Goal: Find specific page/section: Find specific page/section

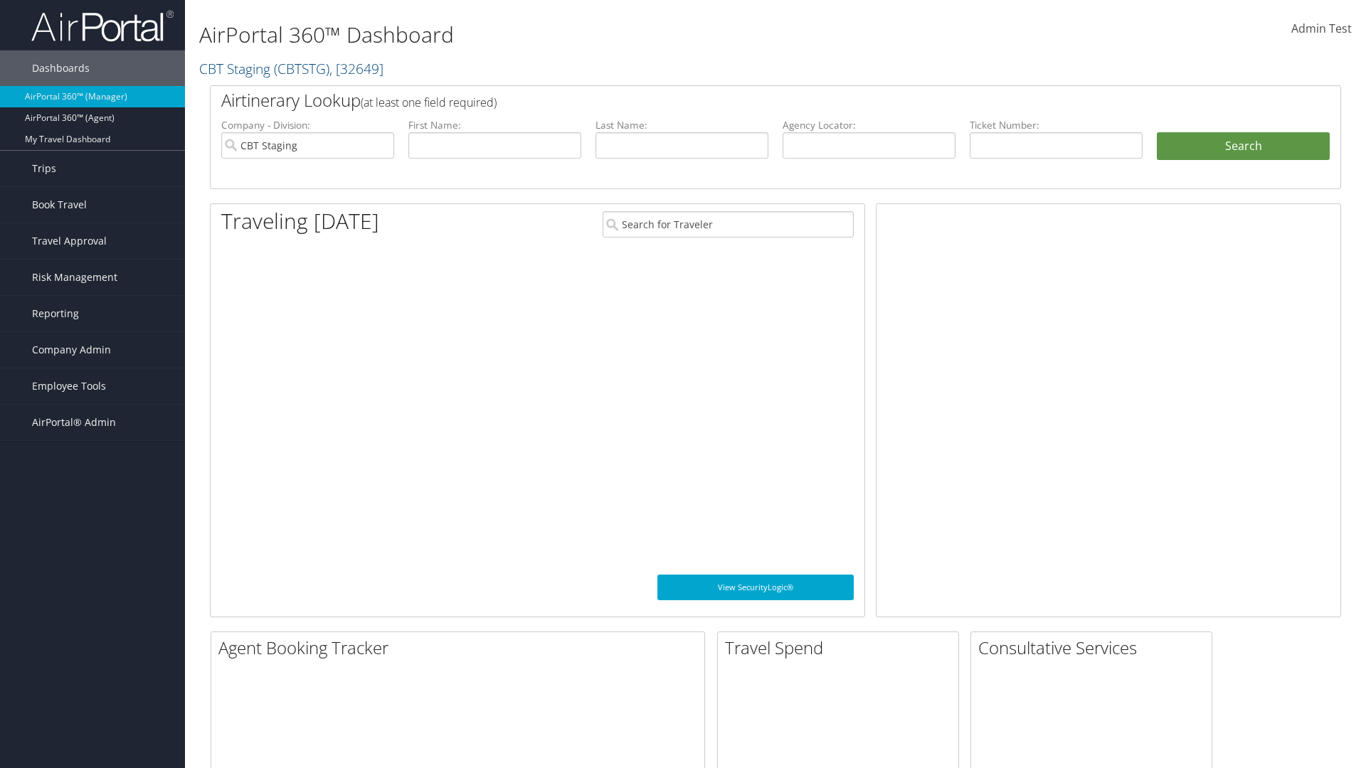
click at [92, 350] on span "Company Admin" at bounding box center [71, 350] width 79 height 36
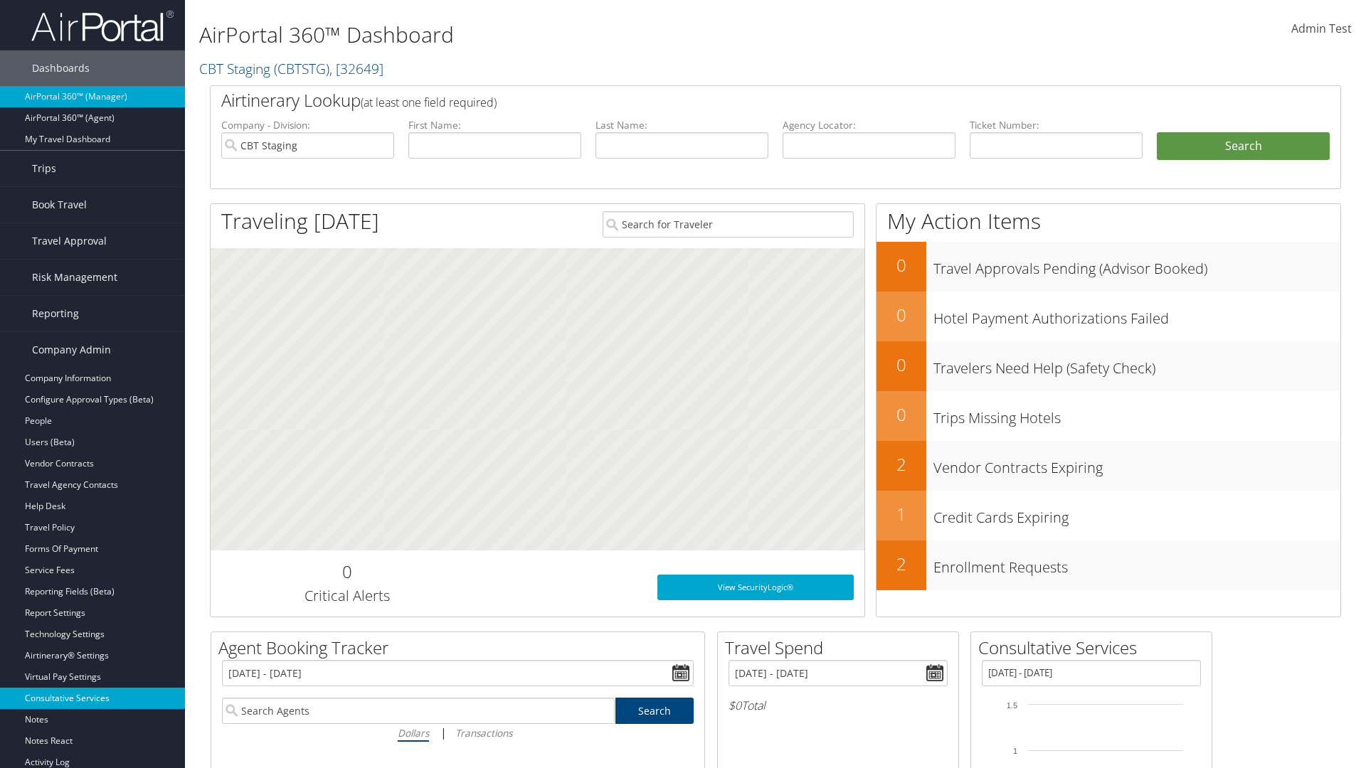
click at [92, 698] on link "Consultative Services" at bounding box center [92, 698] width 185 height 21
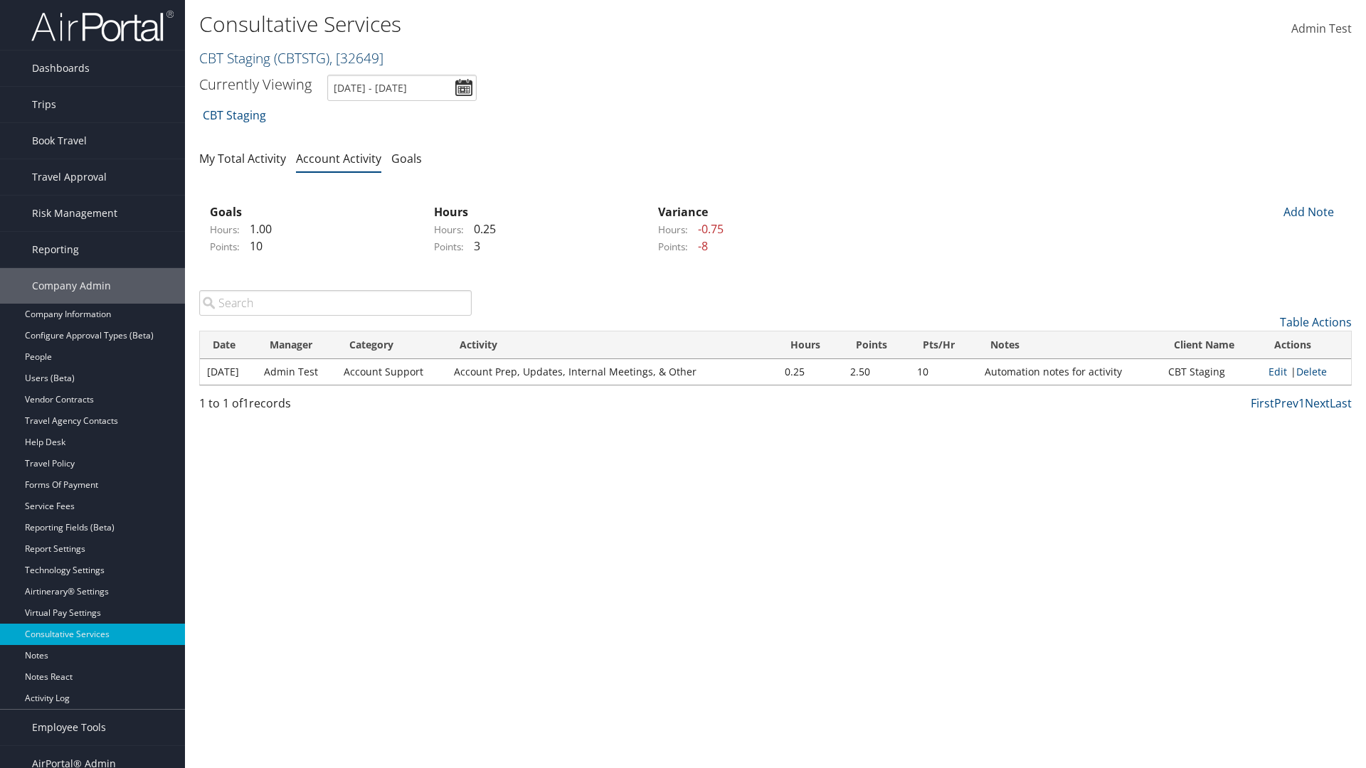
click at [235, 58] on link "CBT Staging ( CBTSTG ) , [ 32649 ]" at bounding box center [291, 57] width 184 height 19
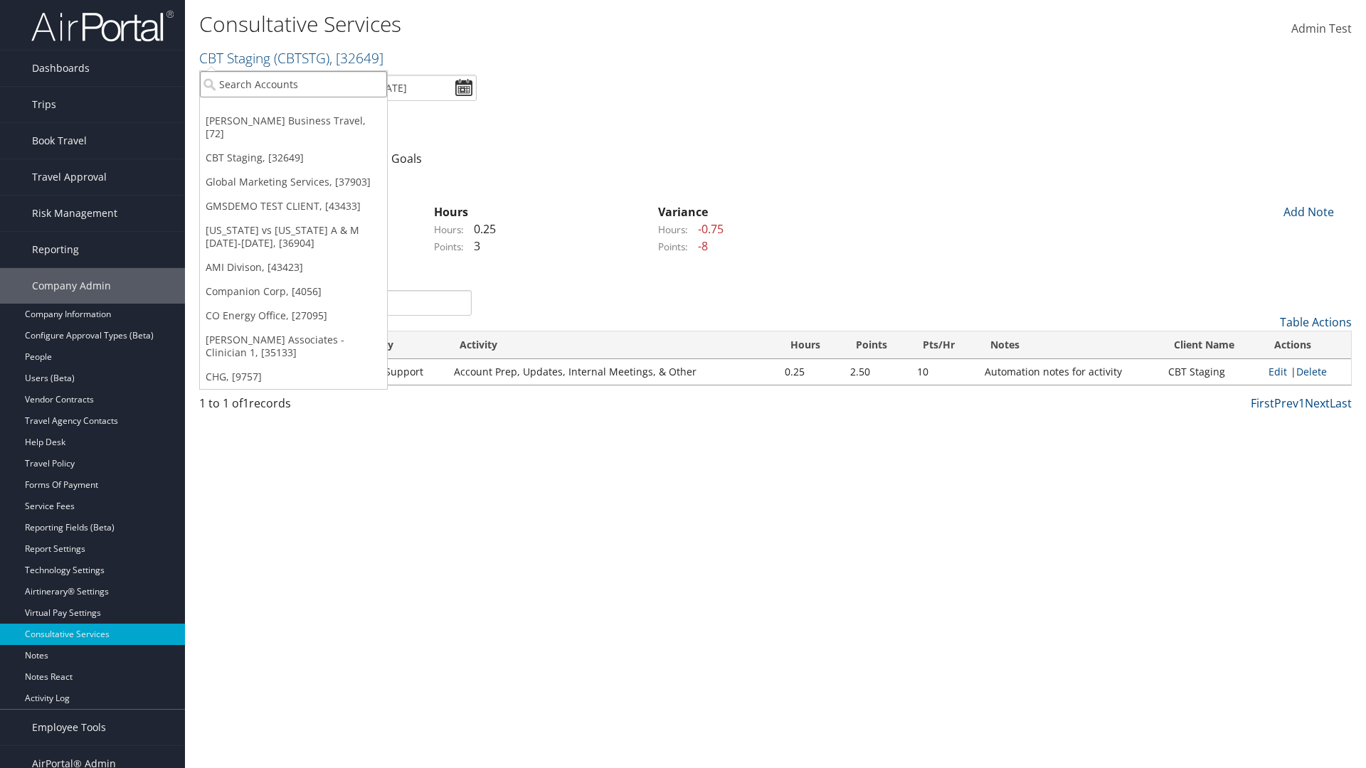
click at [293, 84] on input "search" at bounding box center [293, 84] width 187 height 26
type input "[PERSON_NAME] Business Travel"
click at [313, 110] on div "Christopherson Business Travel (C10001), [72]" at bounding box center [313, 110] width 243 height 13
